Goal: Obtain resource: Download file/media

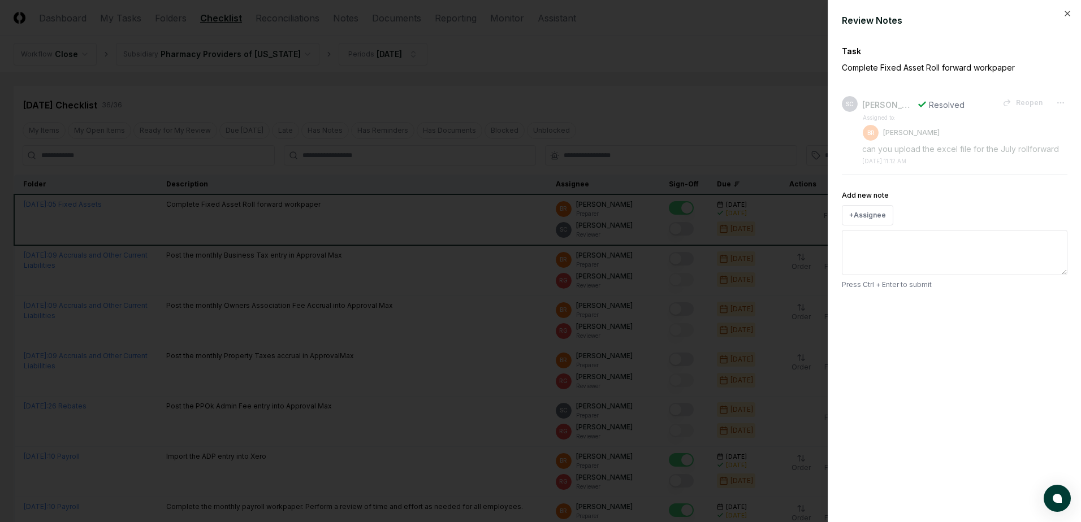
click at [746, 38] on div at bounding box center [540, 261] width 1081 height 522
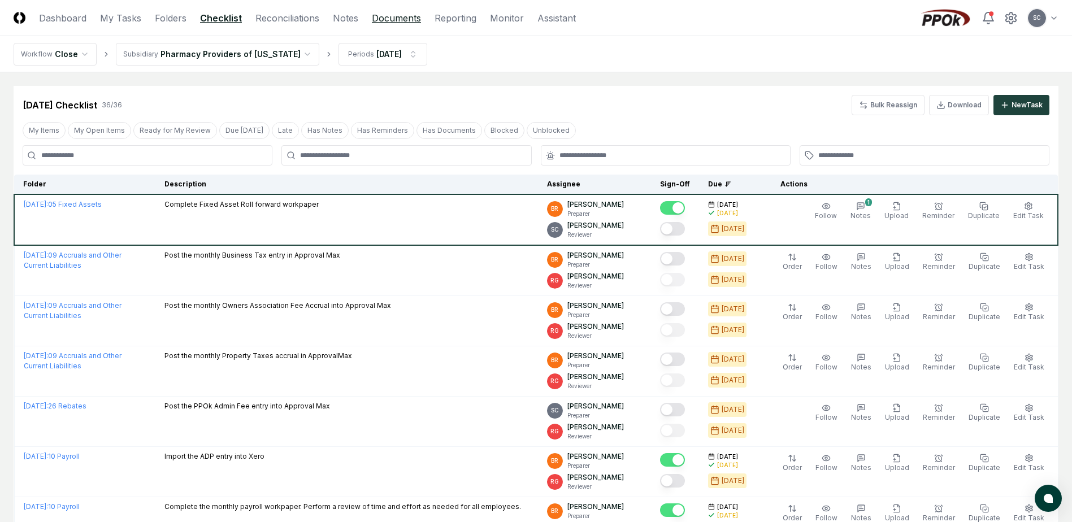
click at [390, 23] on link "Documents" at bounding box center [396, 18] width 49 height 14
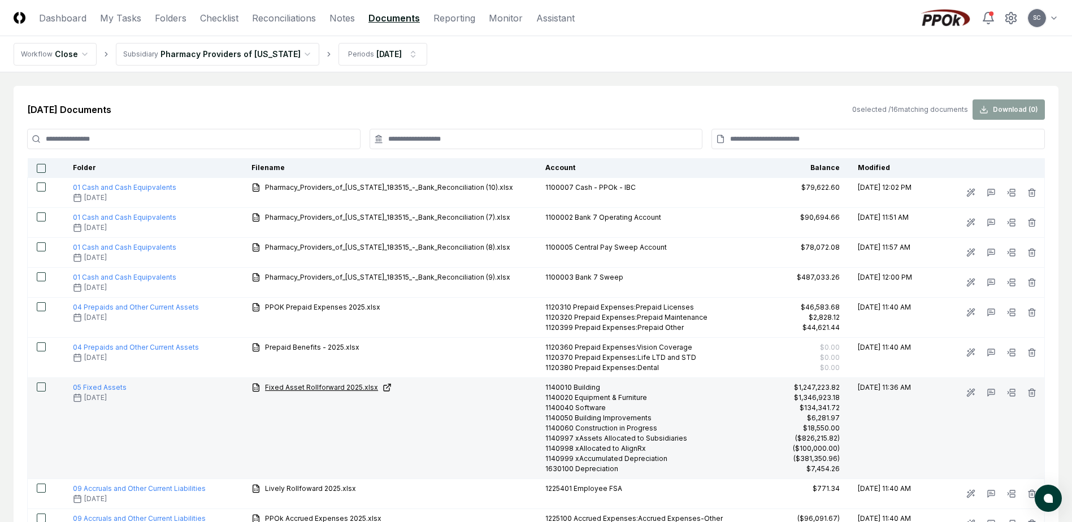
click at [294, 384] on span "Fixed Asset Rollforward 2025.xlsx" at bounding box center [321, 388] width 113 height 10
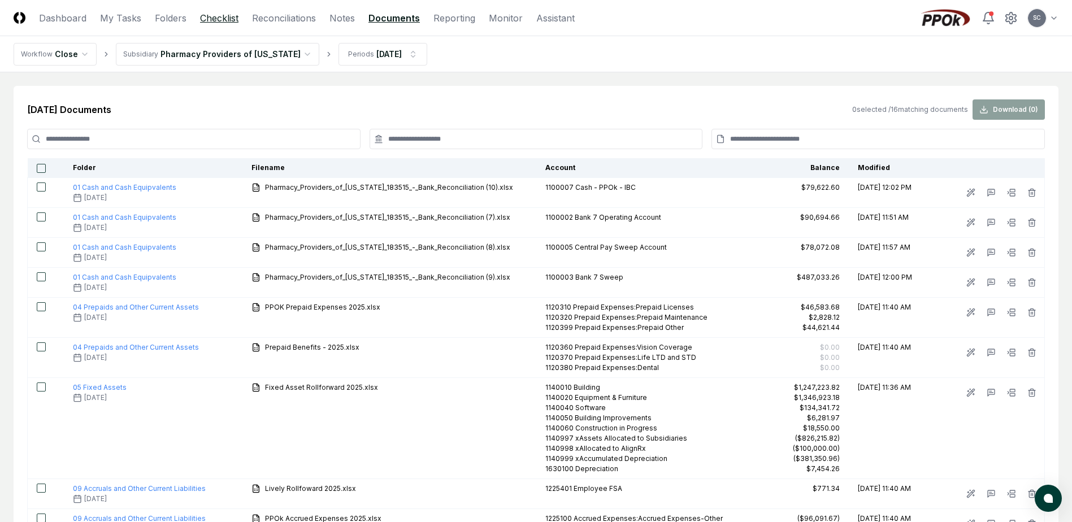
click at [223, 17] on link "Checklist" at bounding box center [219, 18] width 38 height 14
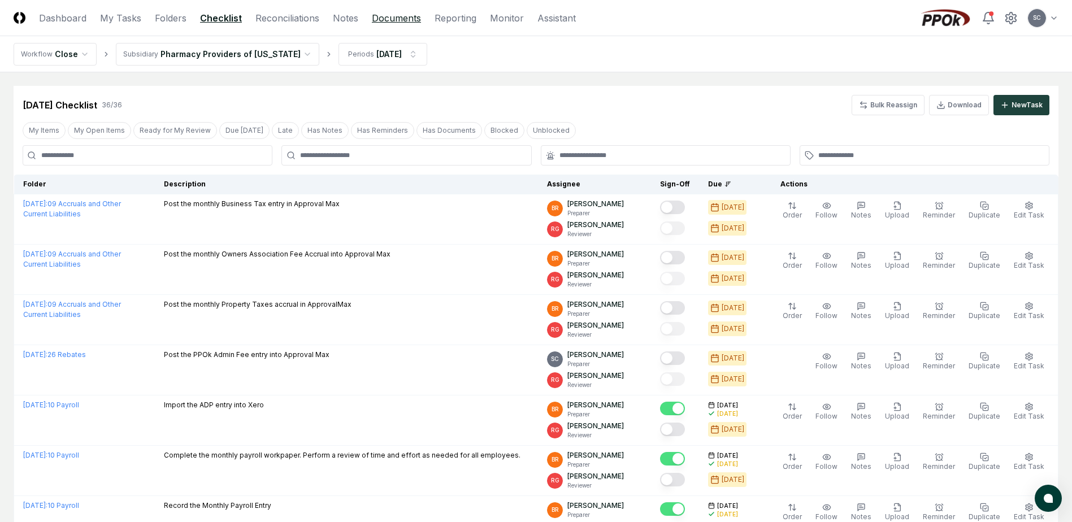
click at [393, 19] on link "Documents" at bounding box center [396, 18] width 49 height 14
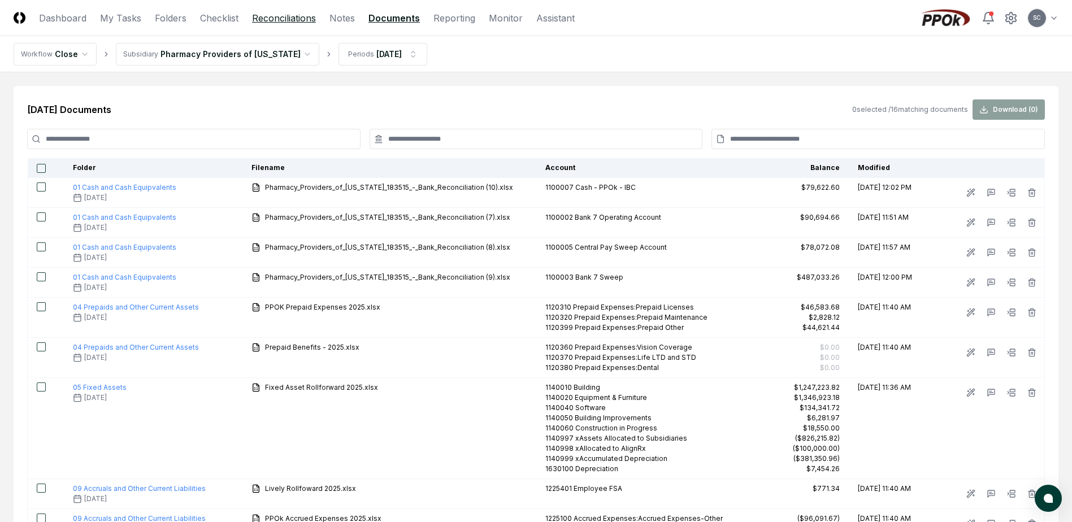
click at [274, 19] on link "Reconciliations" at bounding box center [284, 18] width 64 height 14
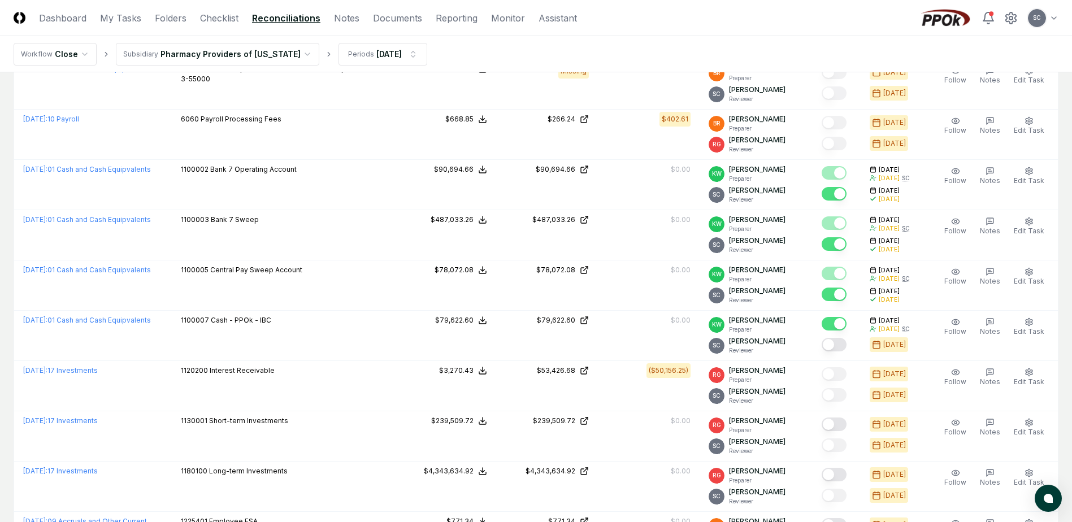
scroll to position [661, 0]
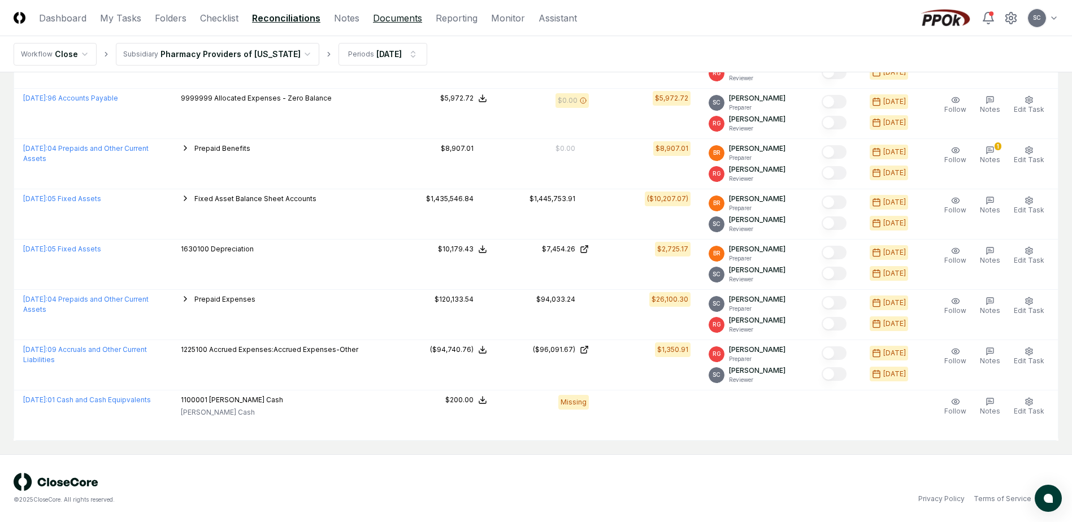
click at [406, 13] on link "Documents" at bounding box center [397, 18] width 49 height 14
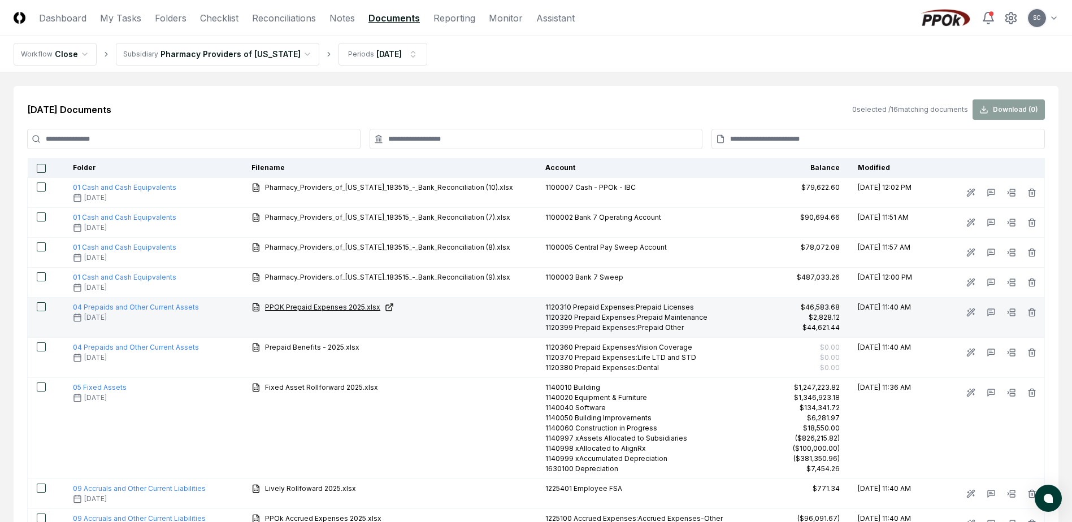
click at [331, 307] on span "PPOK Prepaid Expenses 2025.xlsx" at bounding box center [322, 307] width 115 height 10
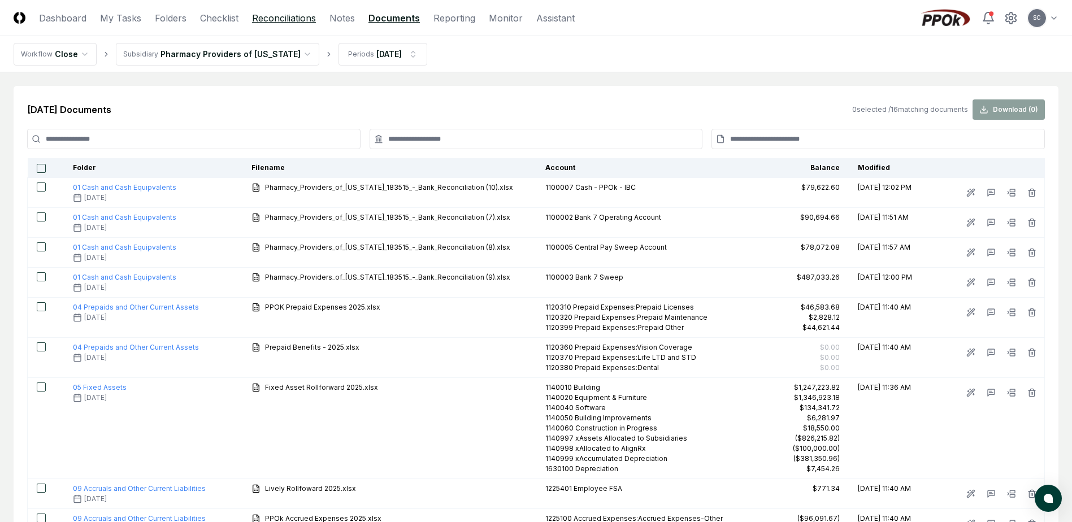
click at [291, 18] on link "Reconciliations" at bounding box center [284, 18] width 64 height 14
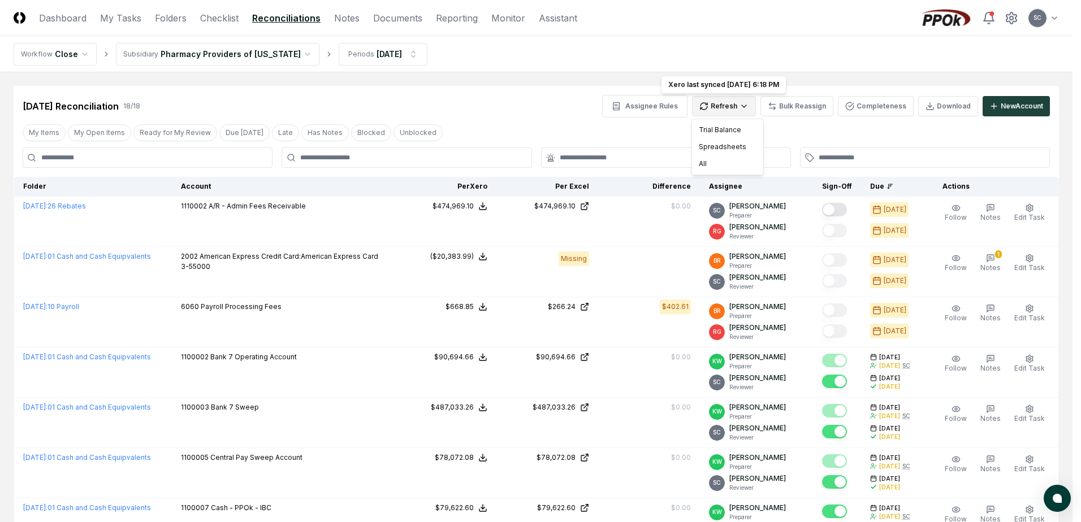
click at [708, 163] on div "All" at bounding box center [727, 163] width 67 height 17
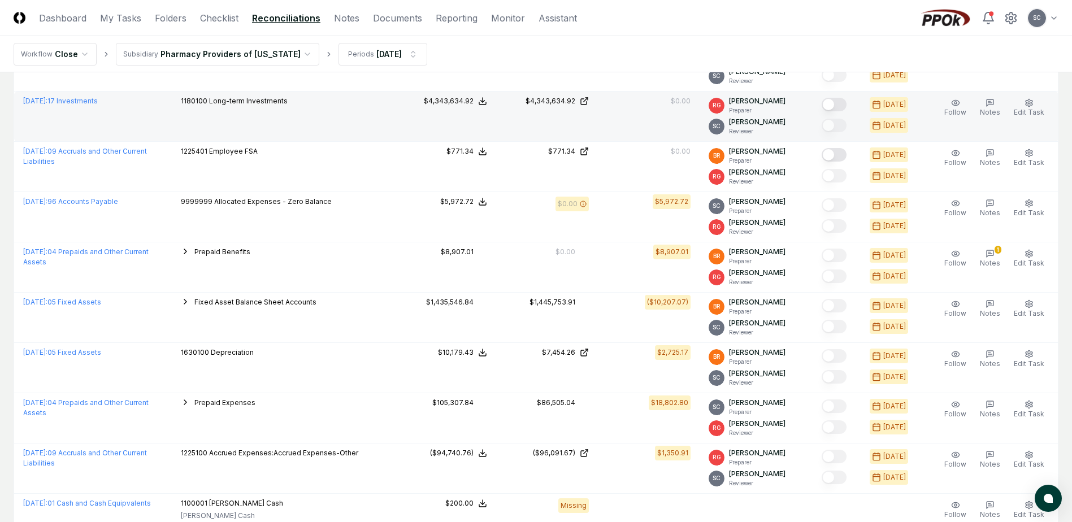
scroll to position [661, 0]
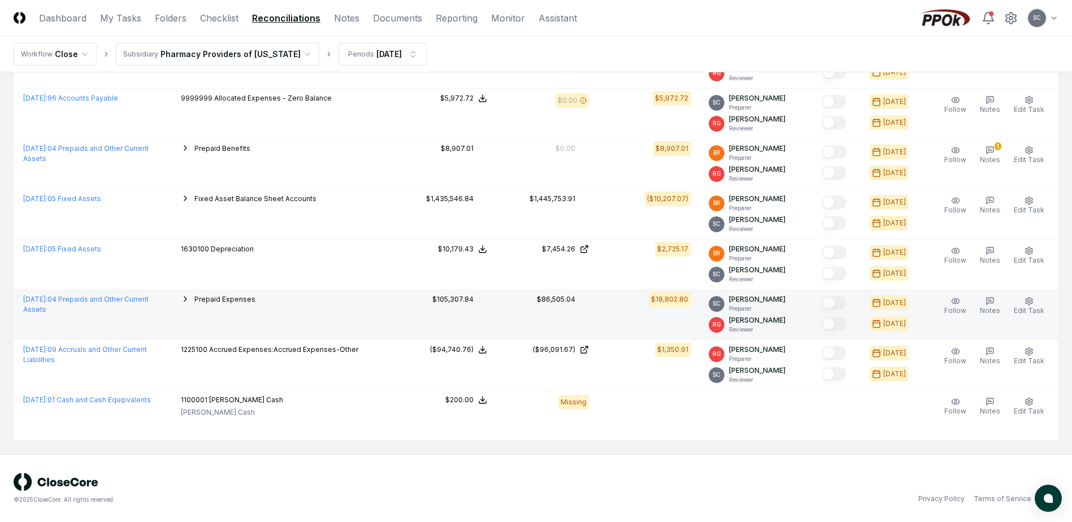
click at [225, 297] on span "Prepaid Expenses" at bounding box center [224, 299] width 61 height 8
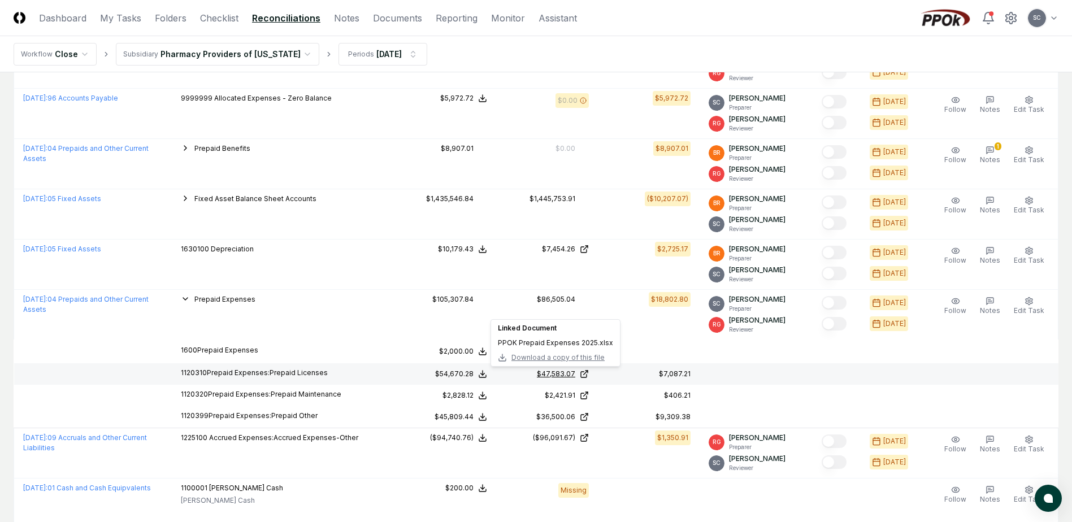
click at [562, 375] on div "$47,583.07" at bounding box center [556, 374] width 38 height 10
